Goal: Check status: Check status

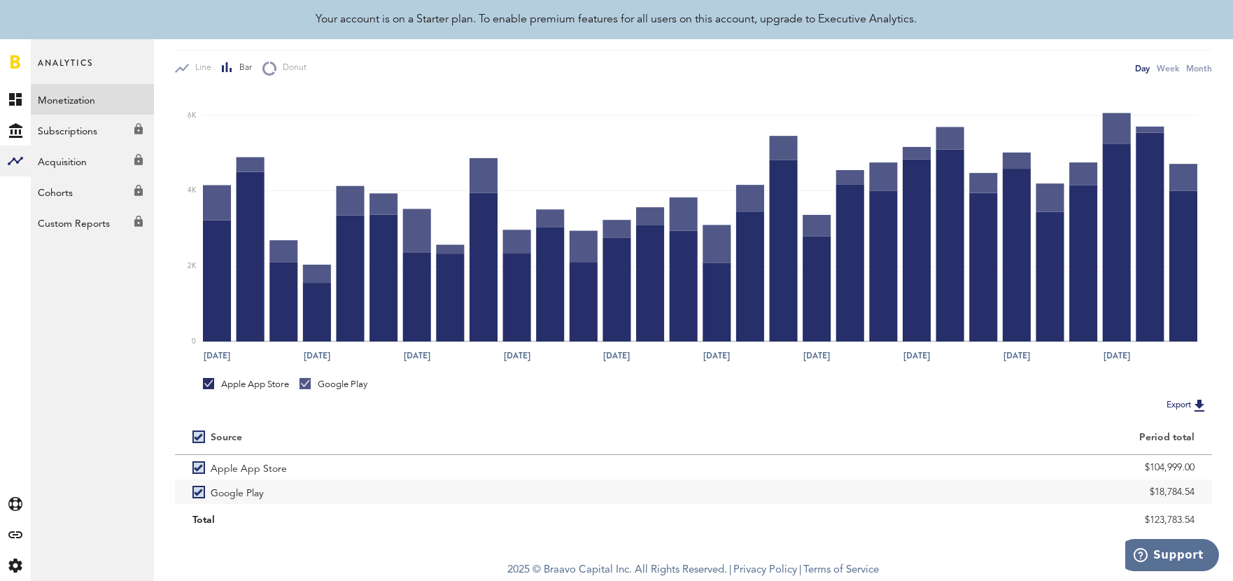
drag, startPoint x: 1153, startPoint y: 492, endPoint x: 1199, endPoint y: 427, distance: 79.8
click at [1203, 491] on div "$18,784.54" at bounding box center [953, 491] width 519 height 24
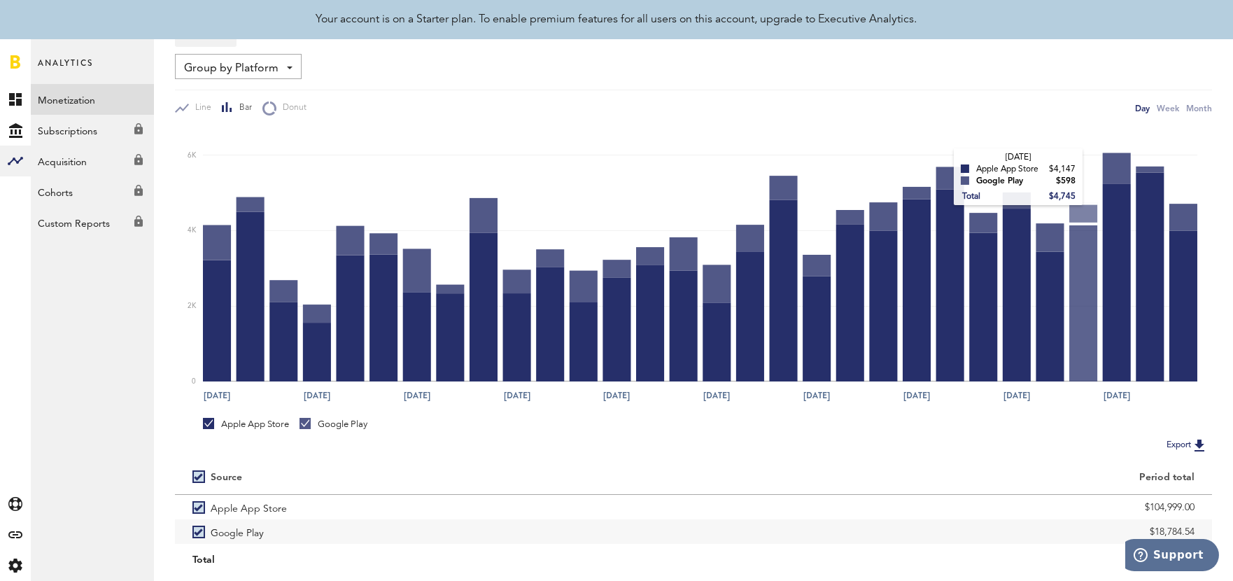
scroll to position [41, 0]
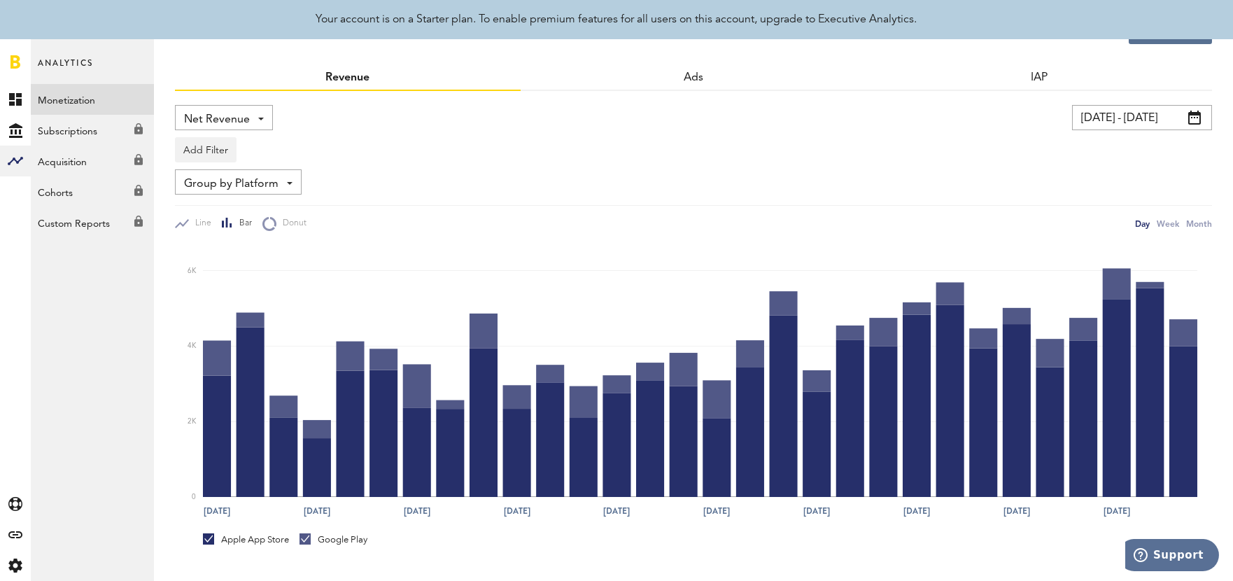
click at [1143, 112] on input "[DATE] - [DATE]" at bounding box center [1142, 117] width 140 height 25
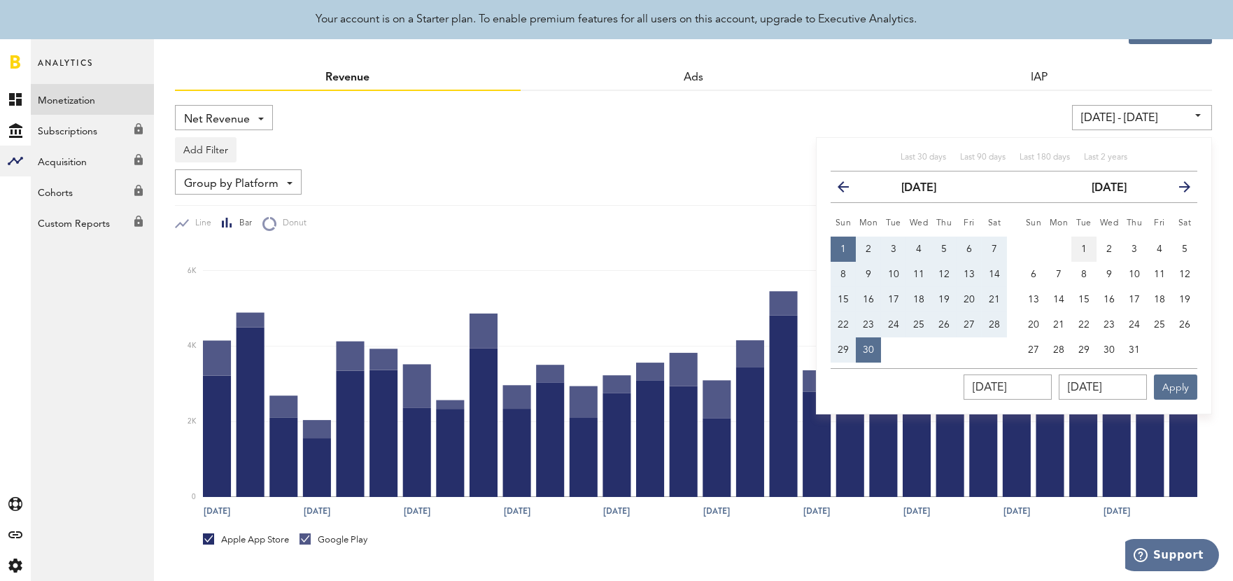
click at [1086, 244] on span "1" at bounding box center [1084, 249] width 6 height 10
type input "[DATE] - [DATE]"
type input "[DATE]"
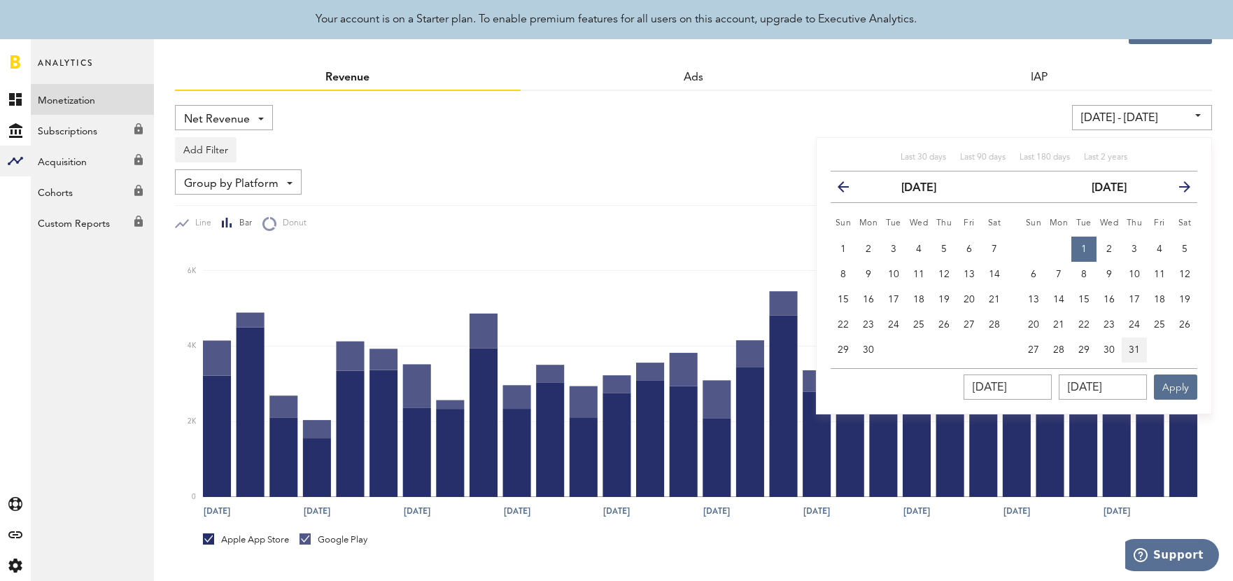
click at [1146, 355] on button "31" at bounding box center [1134, 349] width 25 height 25
type input "[DATE] - [DATE]"
type input "[DATE]"
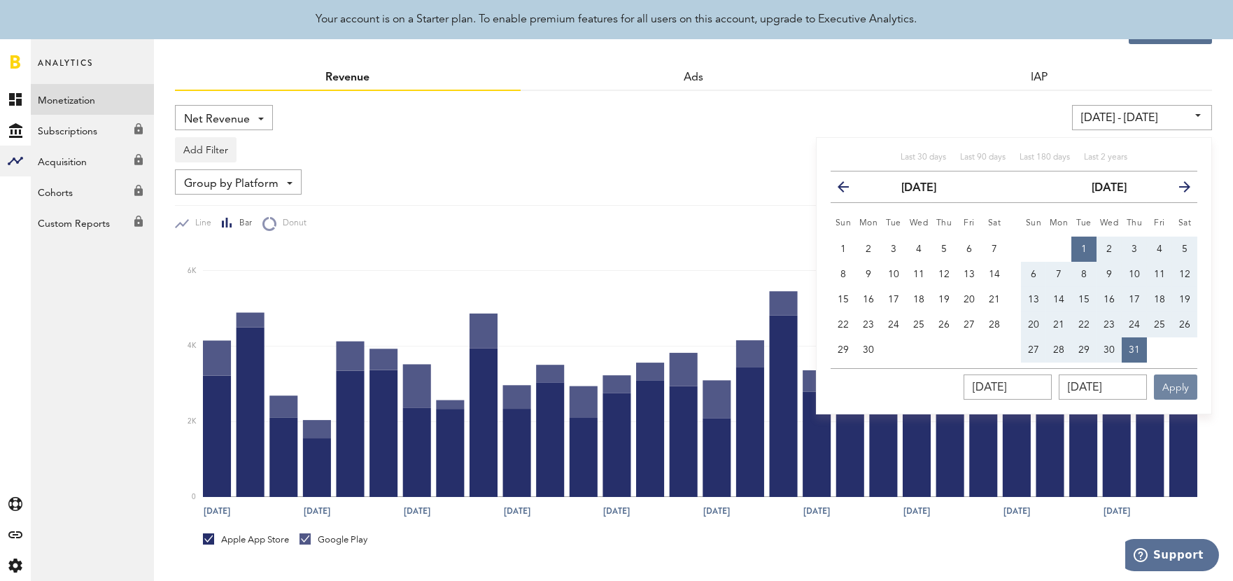
click at [1169, 392] on button "Apply" at bounding box center [1175, 386] width 43 height 25
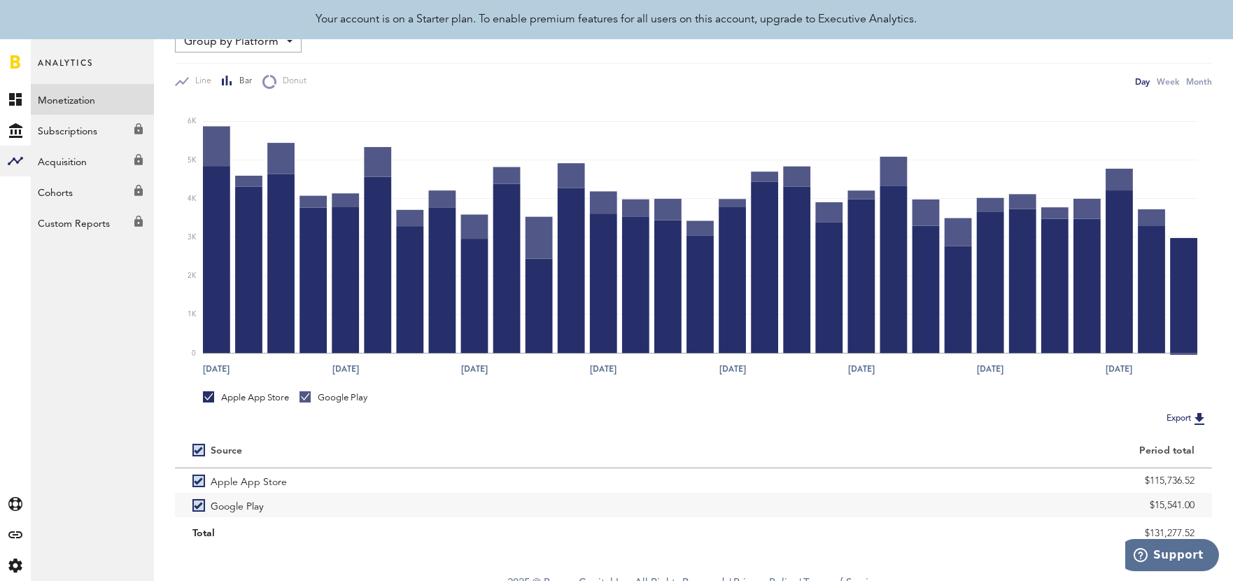
scroll to position [197, 0]
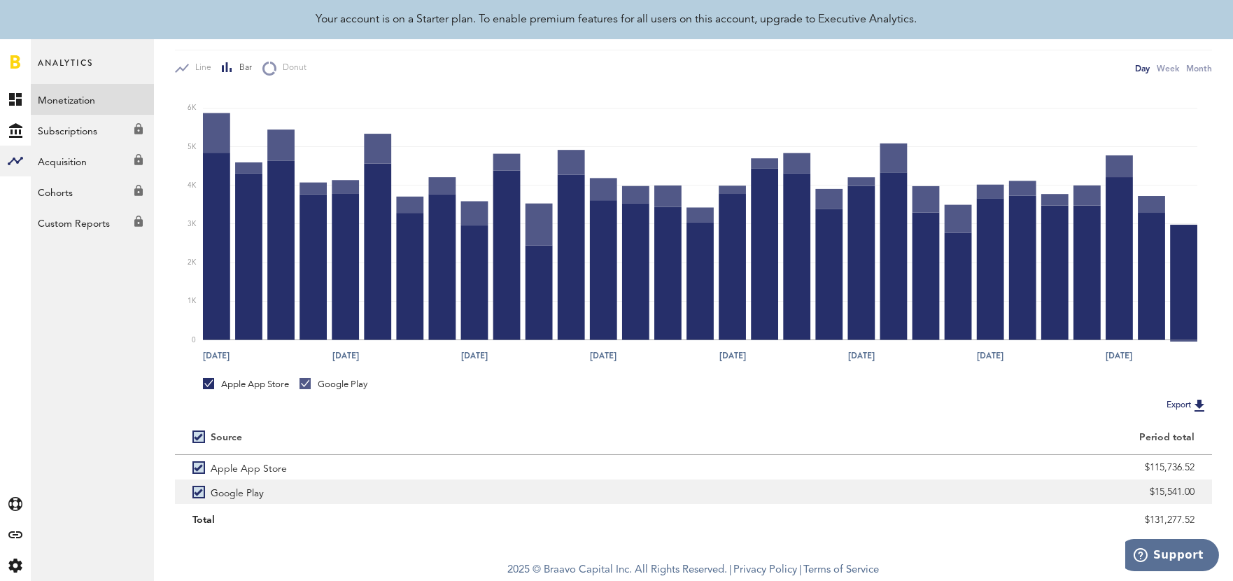
drag, startPoint x: 1153, startPoint y: 493, endPoint x: 1211, endPoint y: 492, distance: 58.1
click at [1211, 492] on div "$15,541.00" at bounding box center [953, 491] width 519 height 24
copy div "15,541.00"
